Goal: Task Accomplishment & Management: Manage account settings

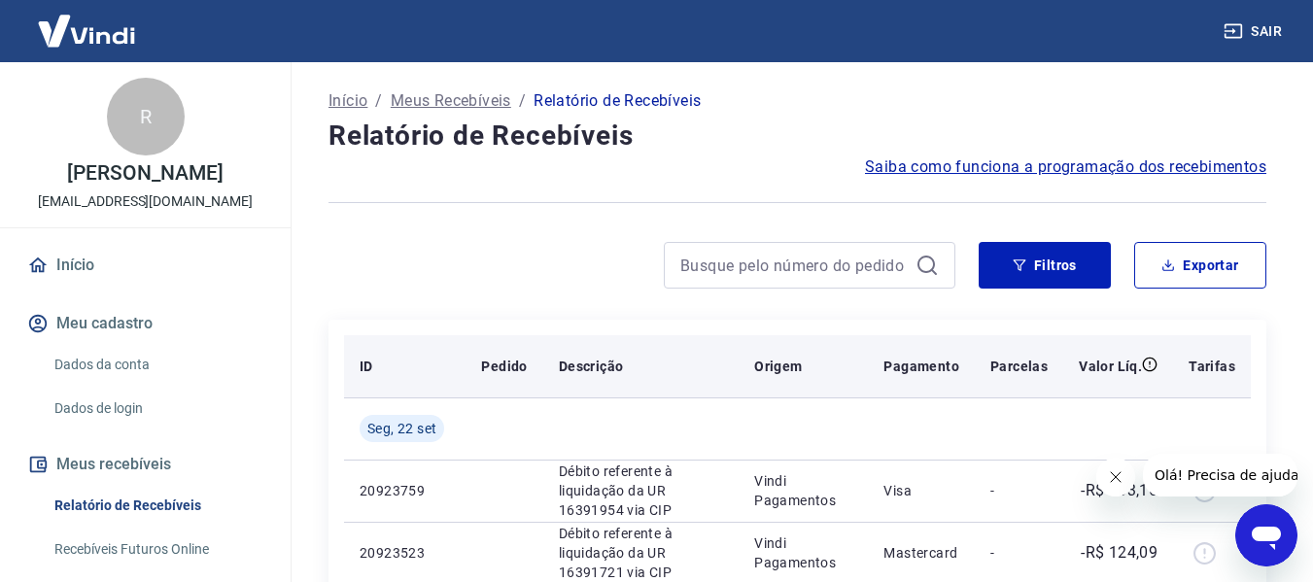
scroll to position [97, 0]
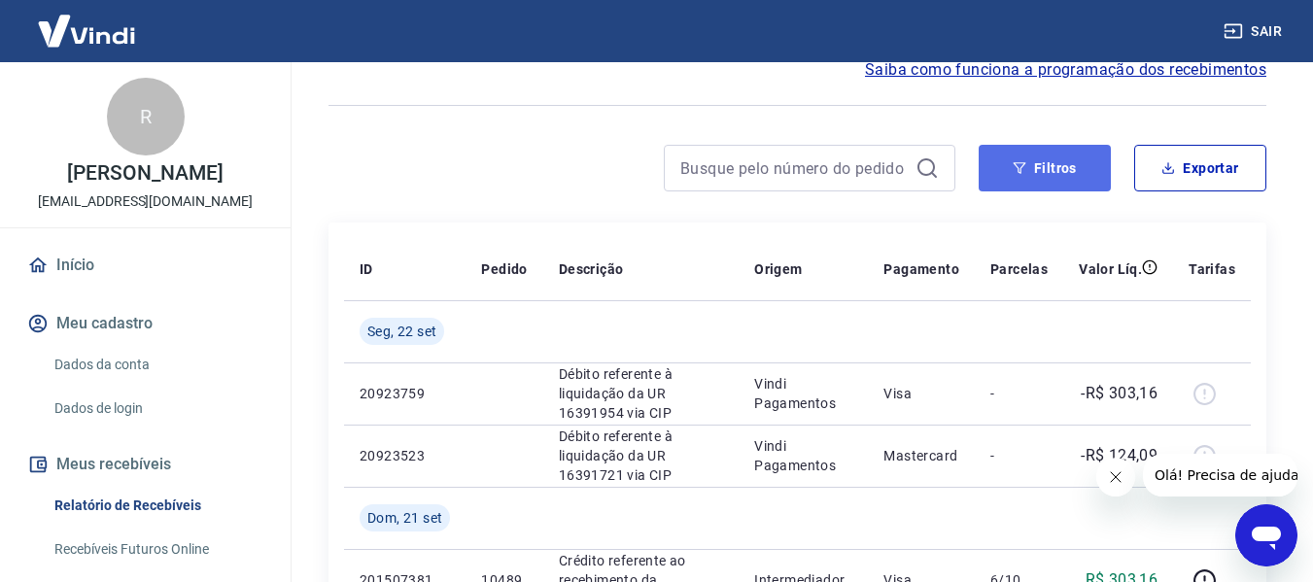
click at [1065, 161] on button "Filtros" at bounding box center [1045, 168] width 132 height 47
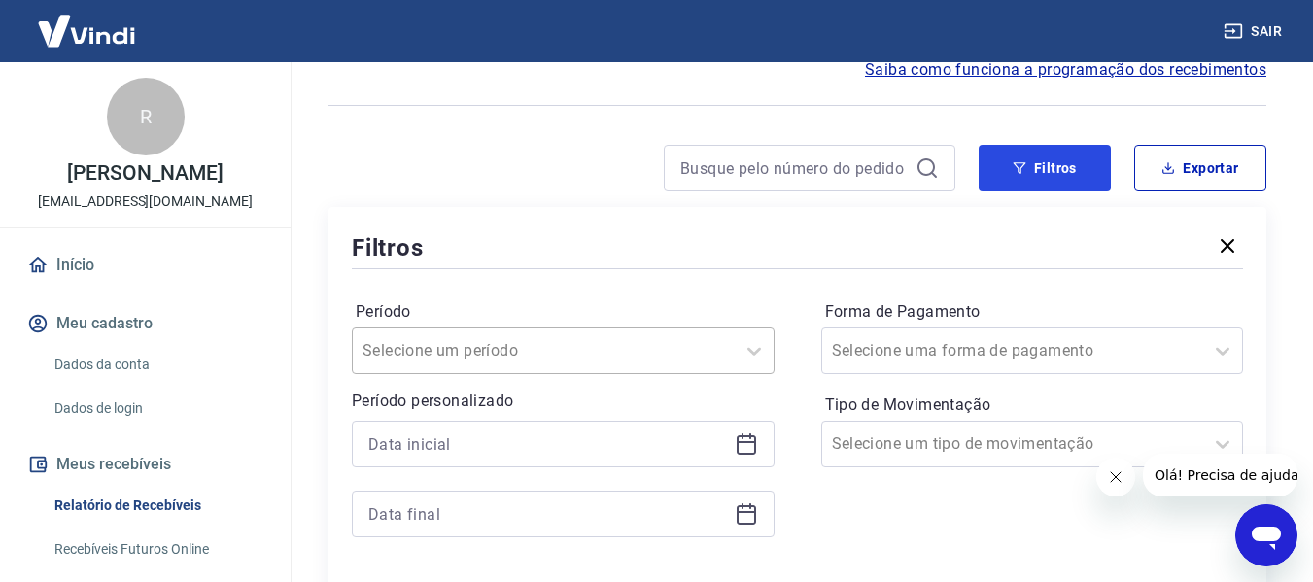
scroll to position [292, 0]
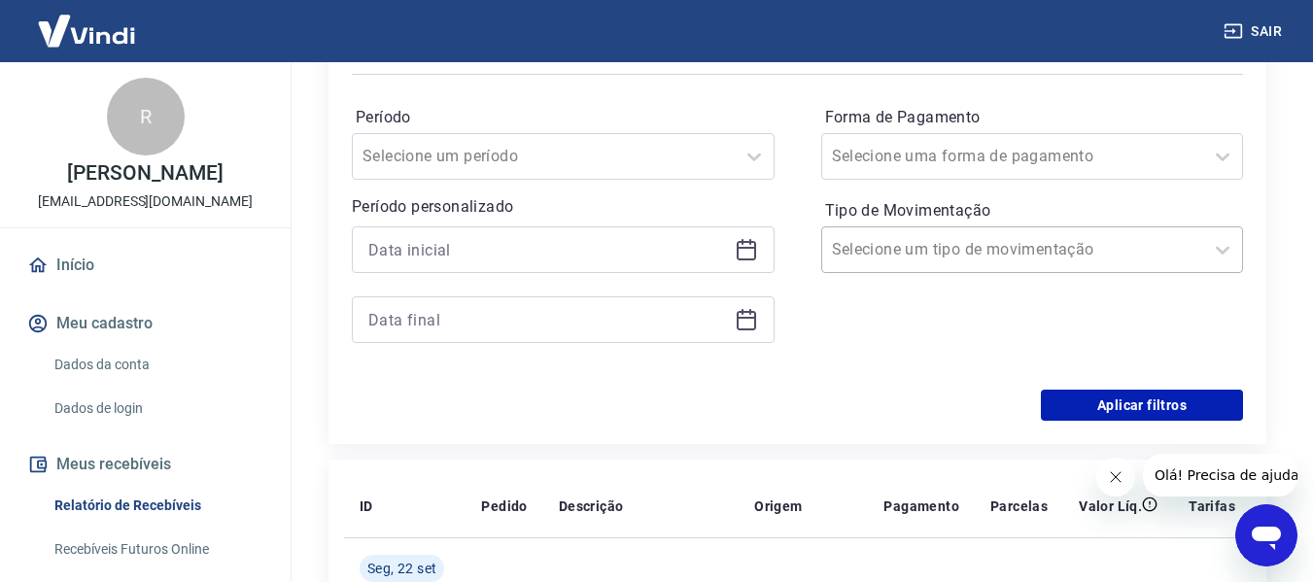
click at [904, 262] on div at bounding box center [1013, 249] width 363 height 27
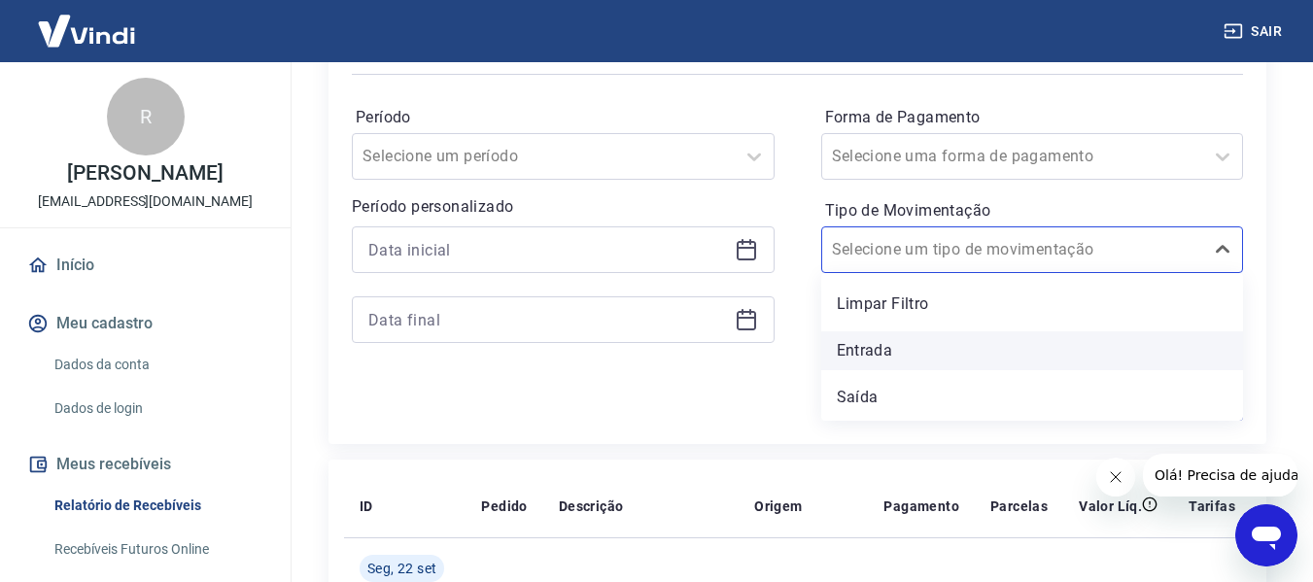
click at [893, 358] on div "Entrada" at bounding box center [1032, 350] width 423 height 39
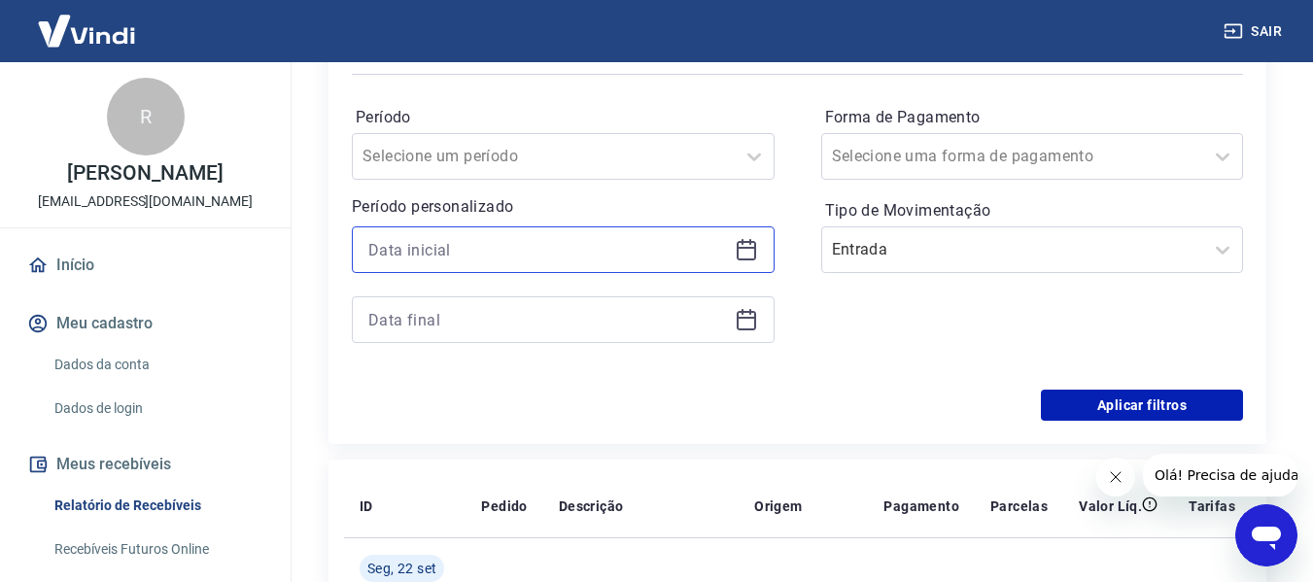
click at [702, 241] on input at bounding box center [547, 249] width 359 height 29
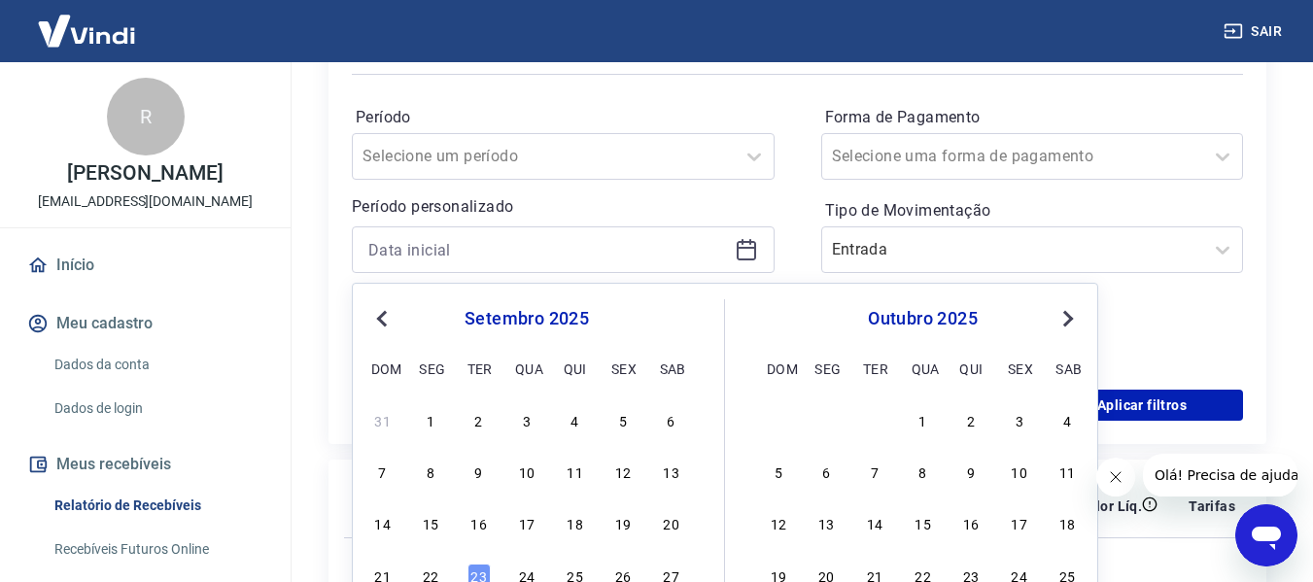
click at [1062, 328] on button "Next Month" at bounding box center [1067, 318] width 23 height 23
click at [384, 321] on span "Previous Month" at bounding box center [384, 318] width 0 height 22
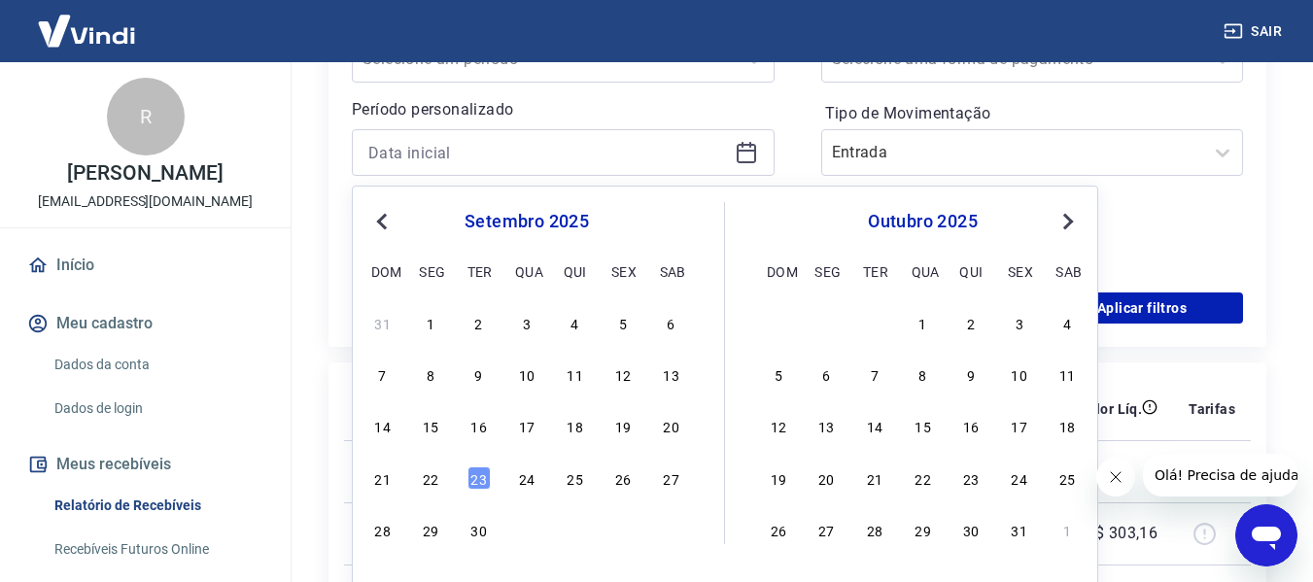
scroll to position [486, 0]
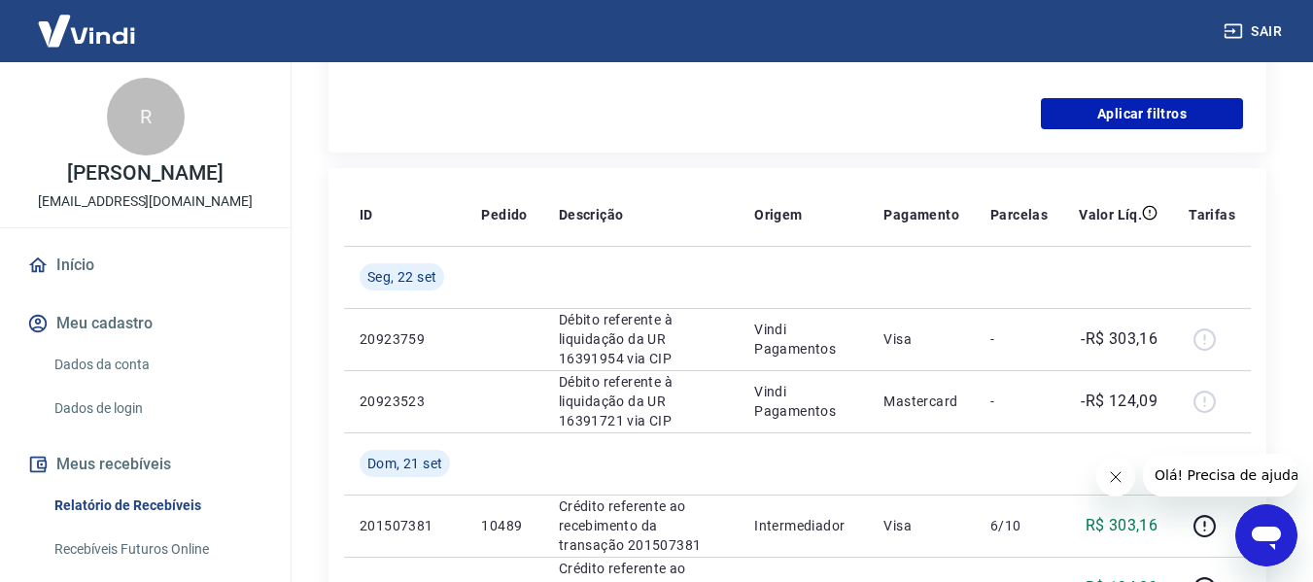
scroll to position [97, 0]
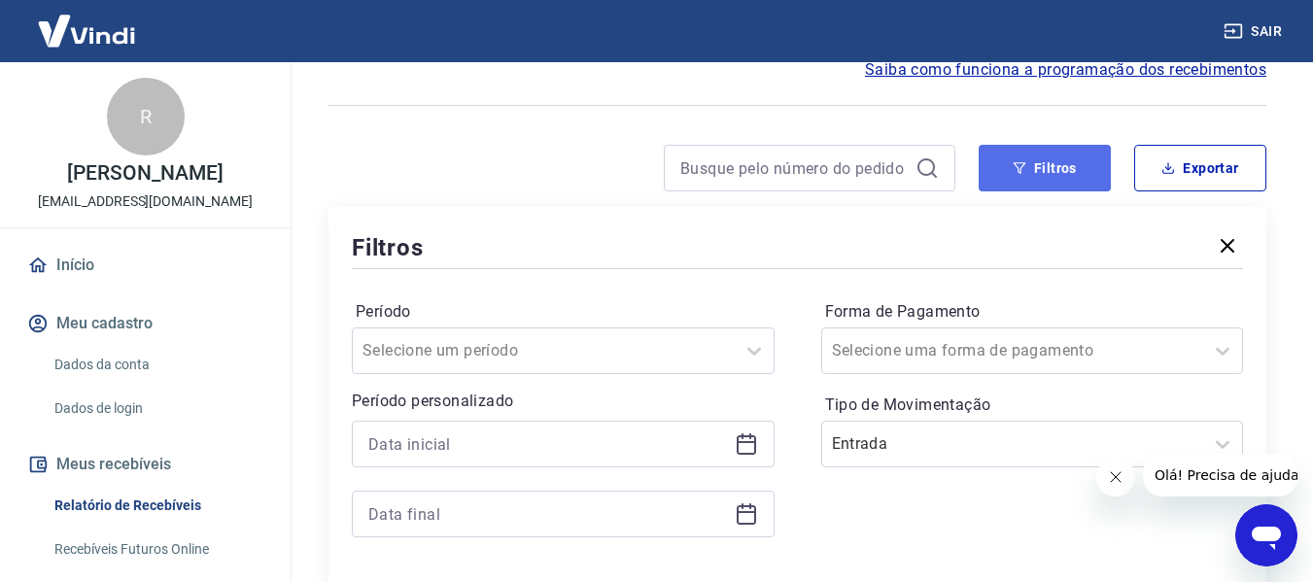
click at [1071, 146] on button "Filtros" at bounding box center [1045, 168] width 132 height 47
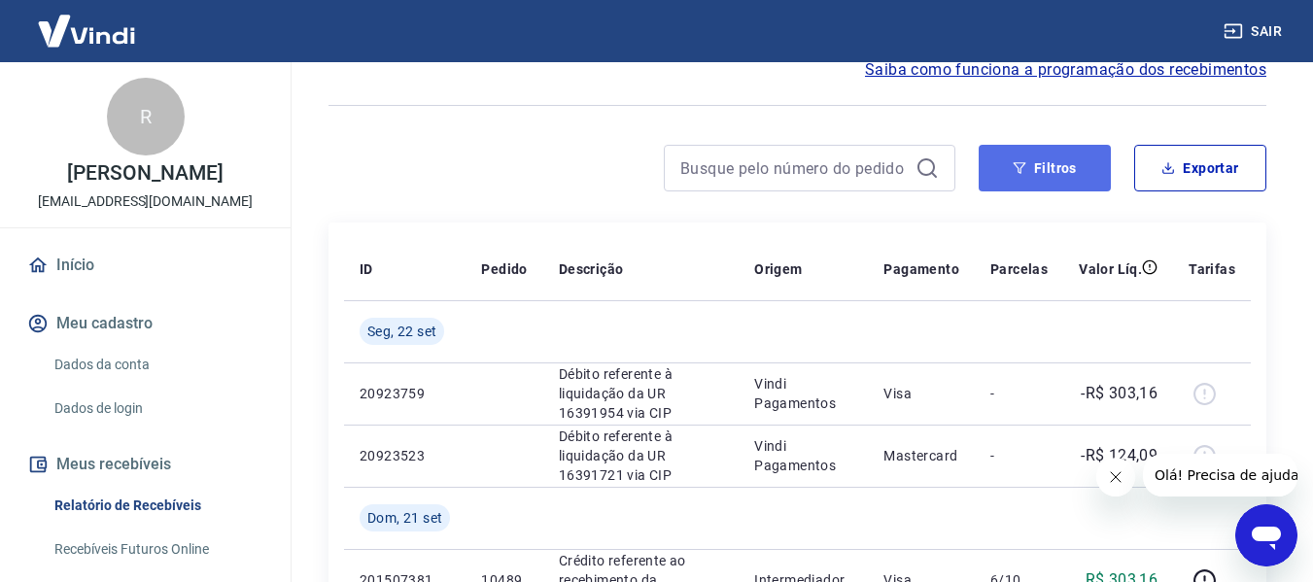
click at [1005, 180] on button "Filtros" at bounding box center [1045, 168] width 132 height 47
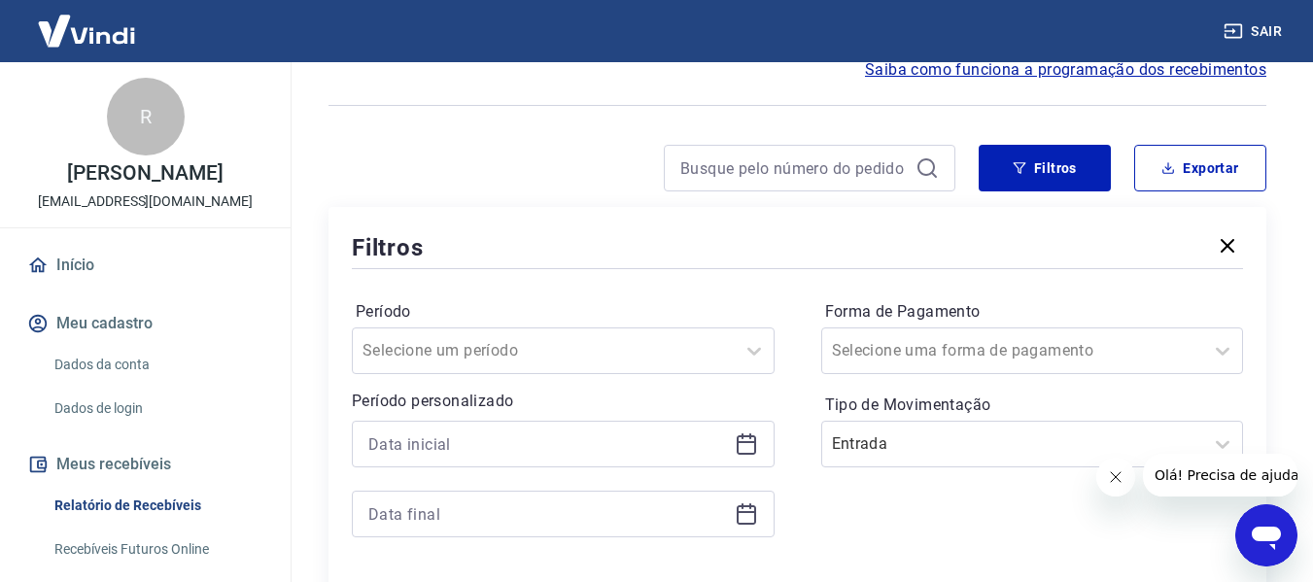
click at [743, 448] on icon at bounding box center [746, 443] width 23 height 23
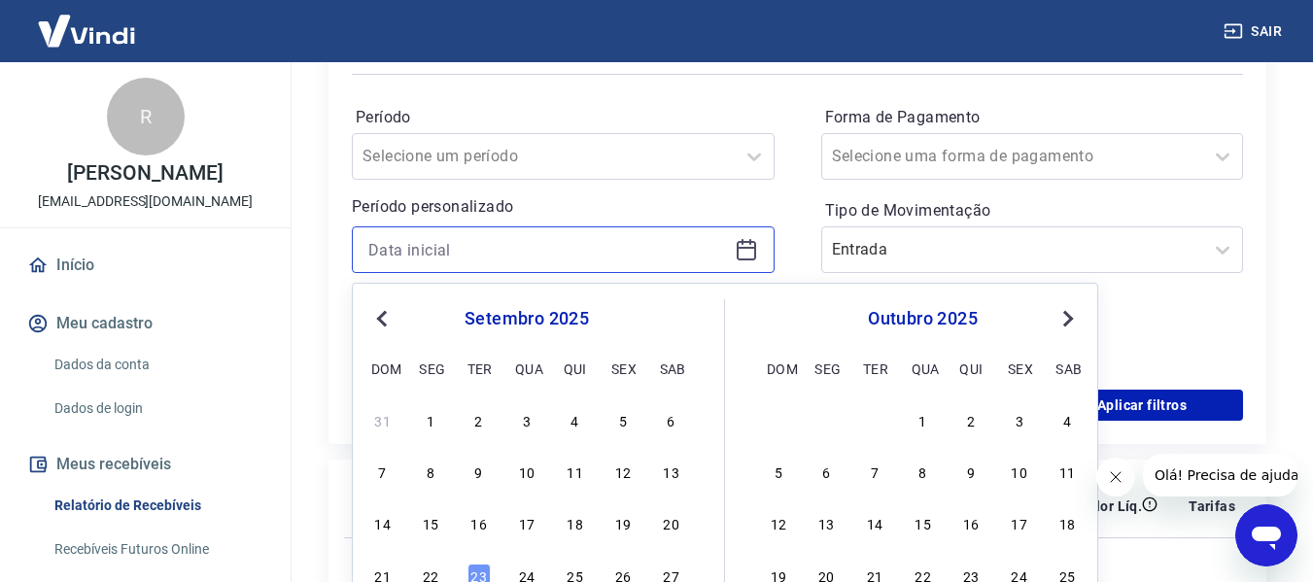
scroll to position [486, 0]
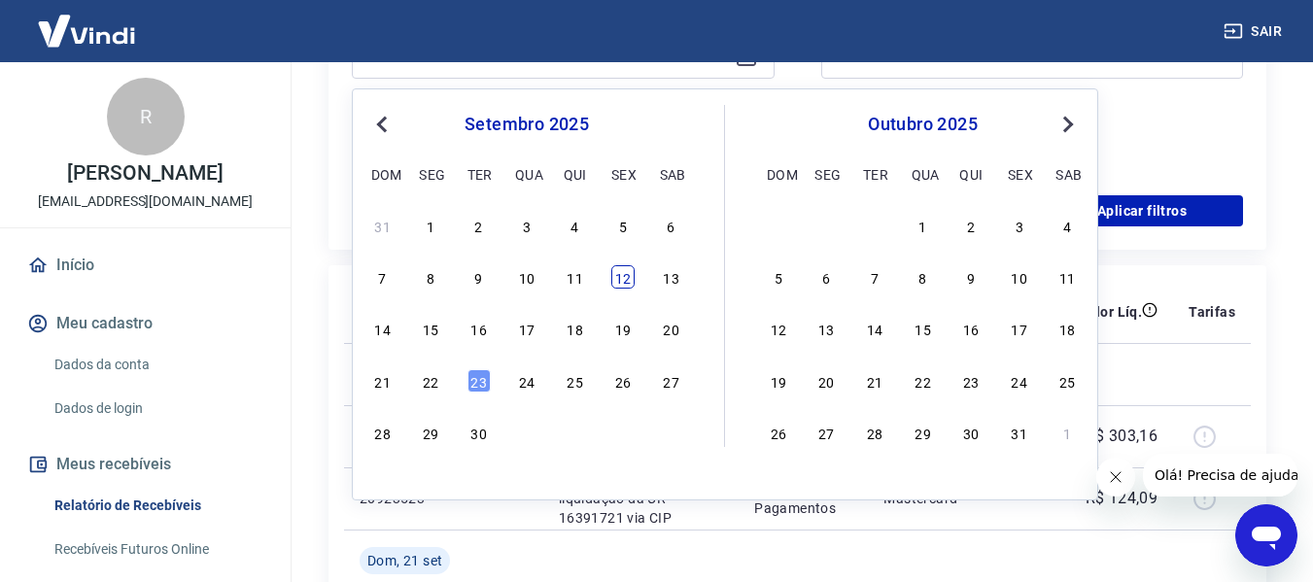
click at [627, 281] on div "12" at bounding box center [622, 276] width 23 height 23
type input "[DATE]"
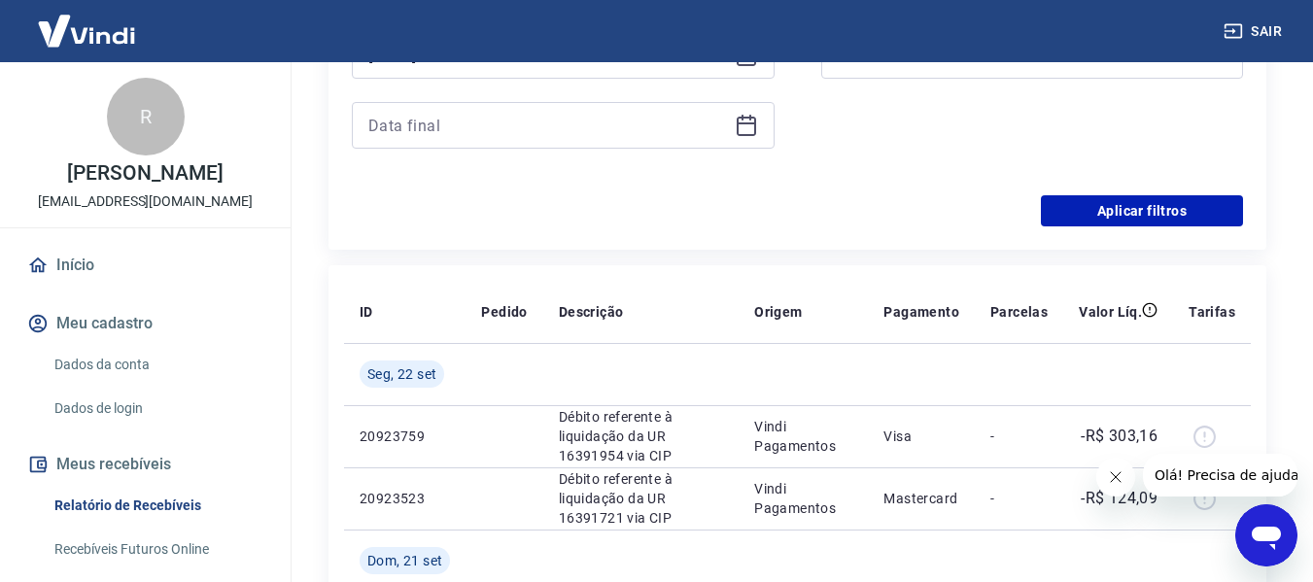
click at [746, 121] on icon at bounding box center [746, 125] width 23 height 23
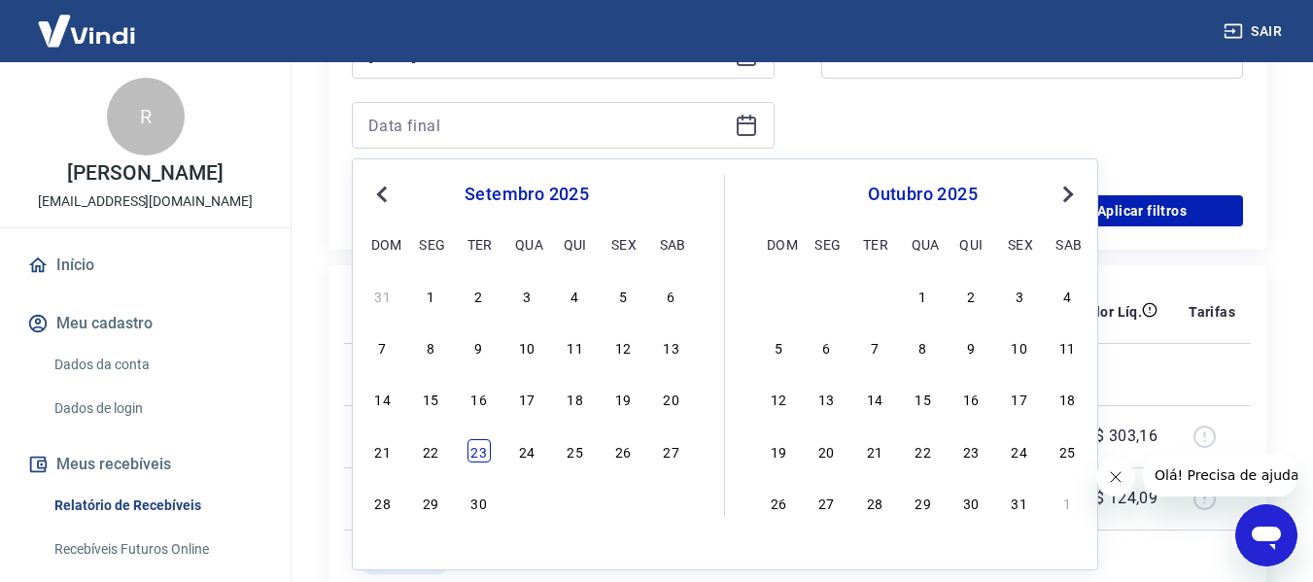
click at [483, 440] on div "23" at bounding box center [478, 450] width 23 height 23
type input "[DATE]"
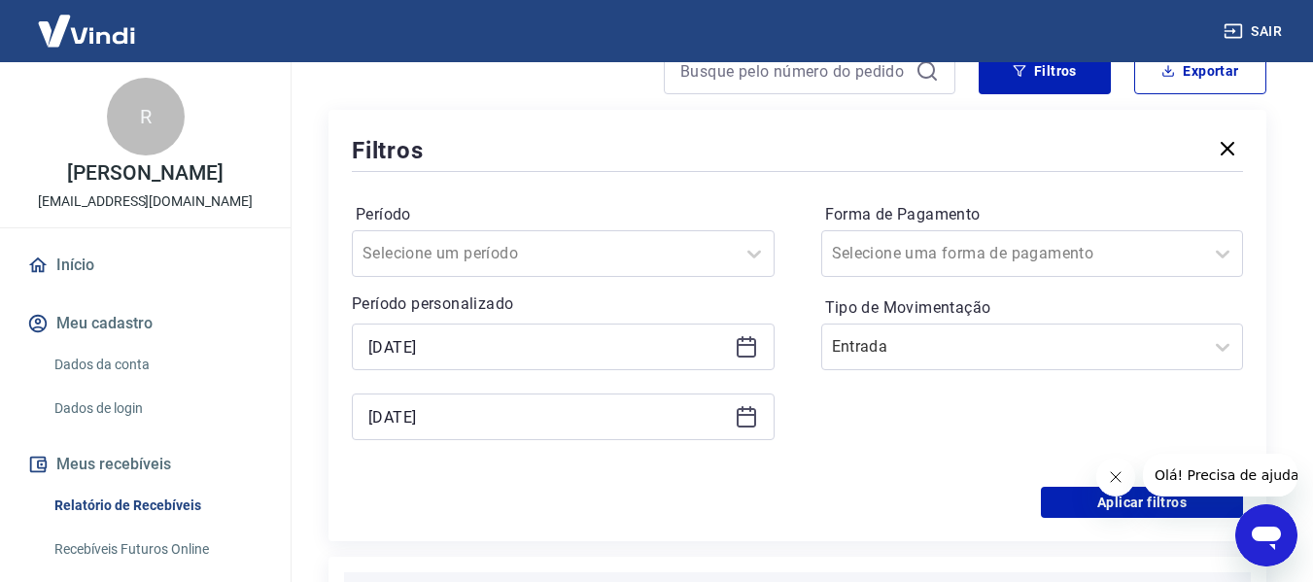
scroll to position [389, 0]
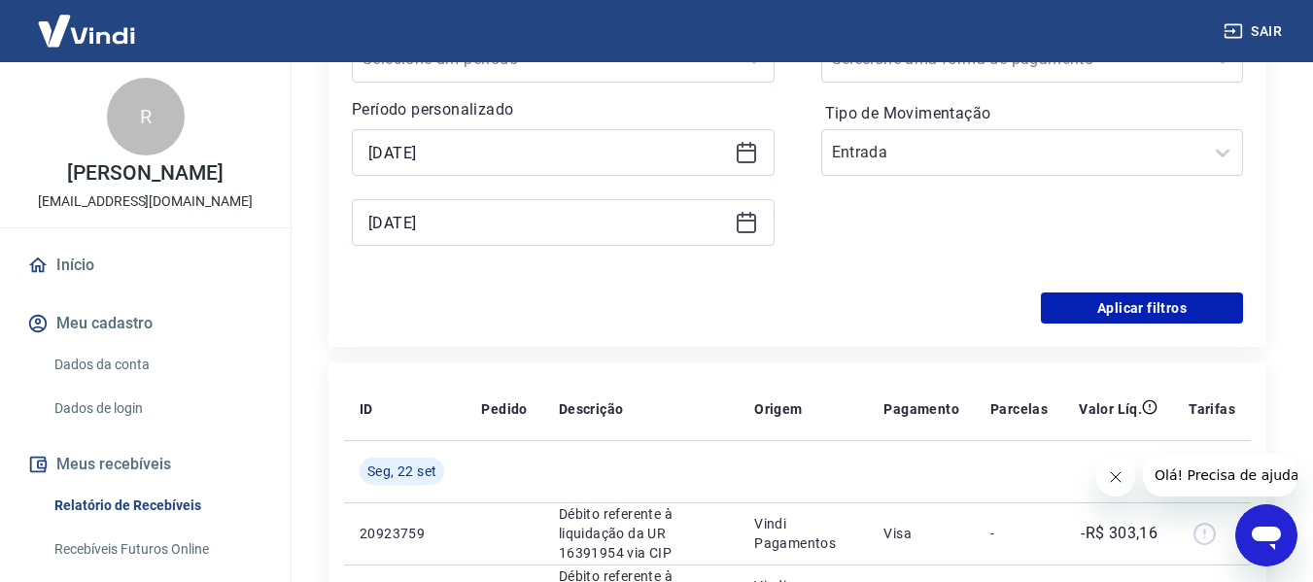
click at [1112, 470] on icon "Fechar mensagem da empresa" at bounding box center [1115, 477] width 16 height 16
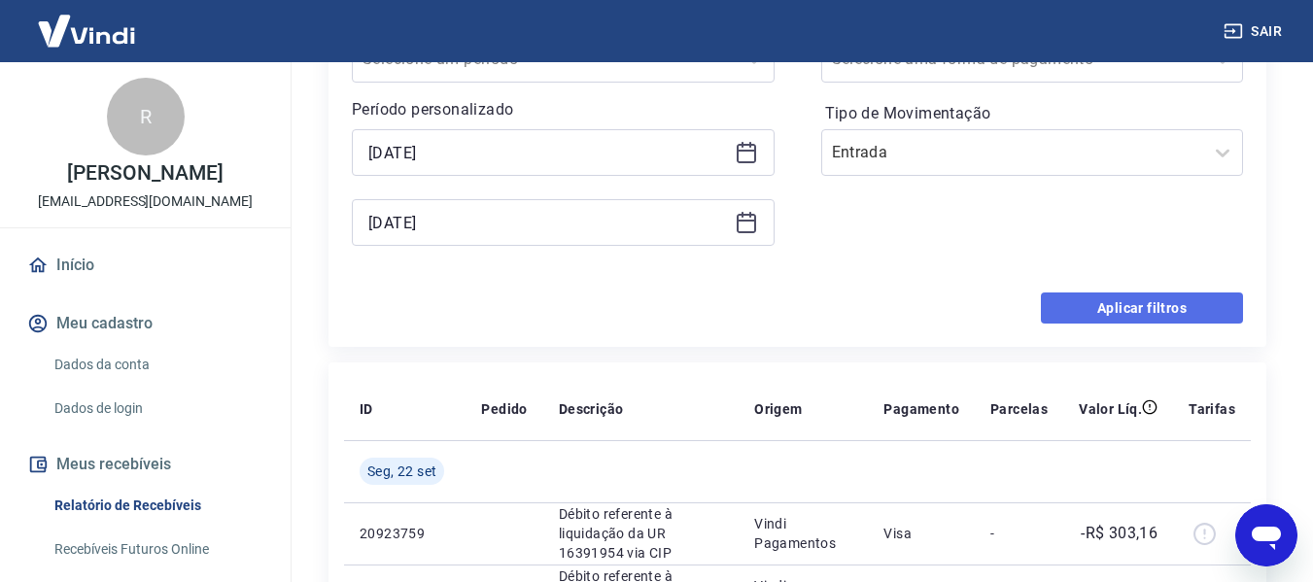
click at [1087, 299] on button "Aplicar filtros" at bounding box center [1142, 308] width 202 height 31
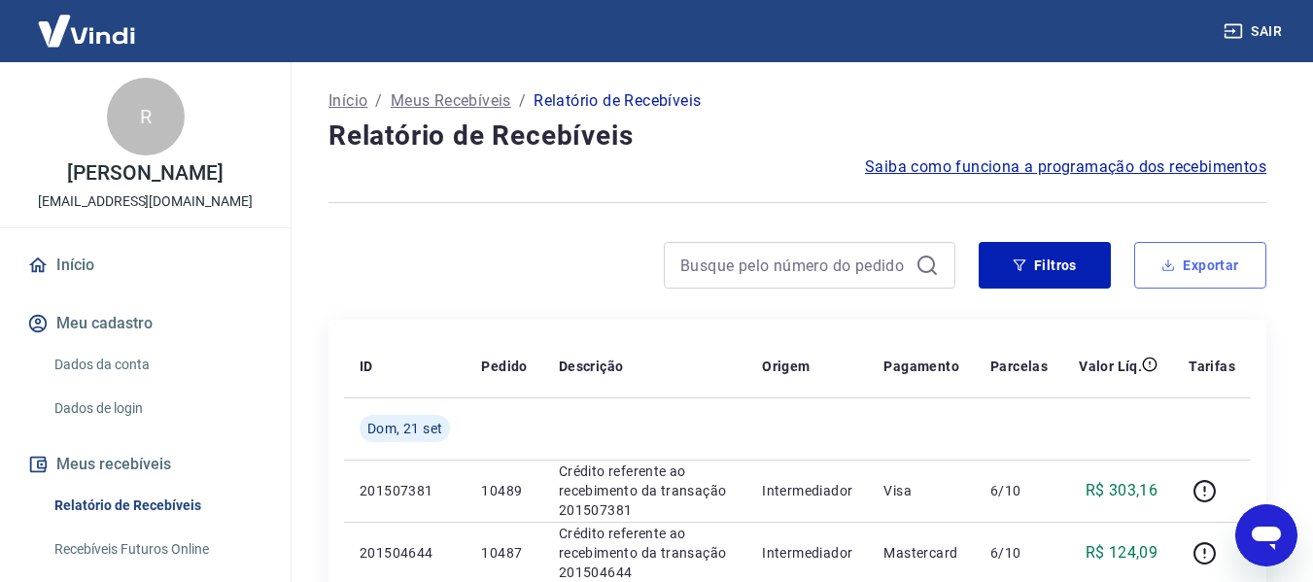
click at [1170, 264] on icon "button" at bounding box center [1168, 266] width 14 height 14
type input "[DATE]"
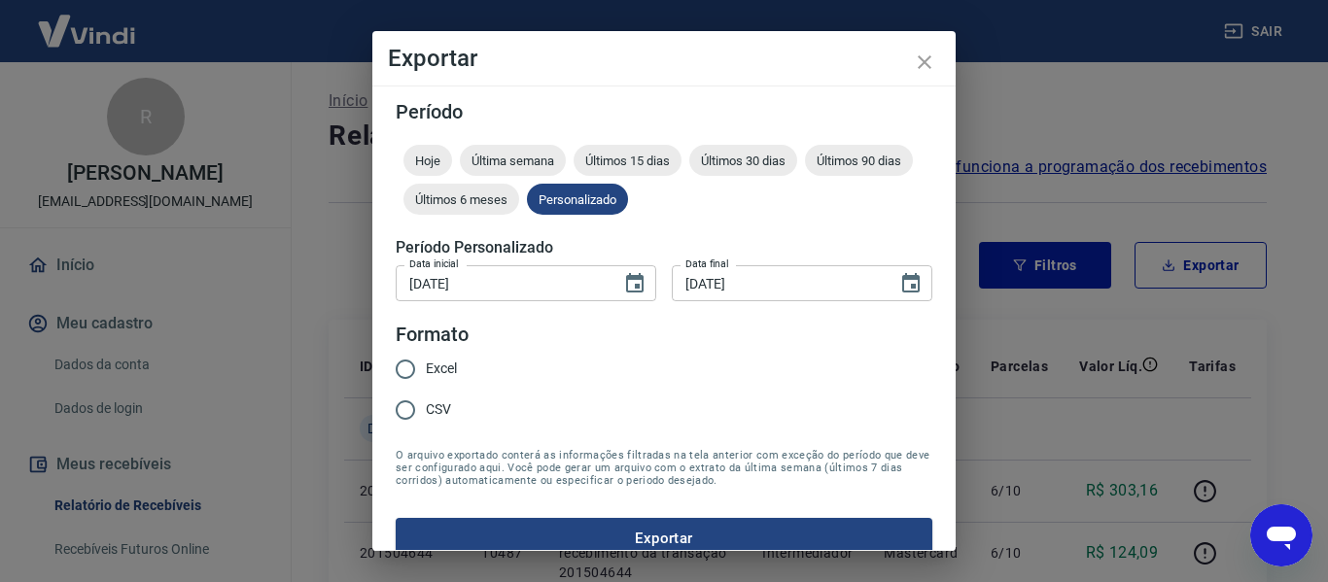
click at [434, 356] on label "Excel" at bounding box center [421, 369] width 72 height 41
click at [426, 356] on input "Excel" at bounding box center [405, 369] width 41 height 41
radio input "true"
click at [527, 525] on button "Exportar" at bounding box center [664, 538] width 536 height 41
